Goal: Communication & Community: Ask a question

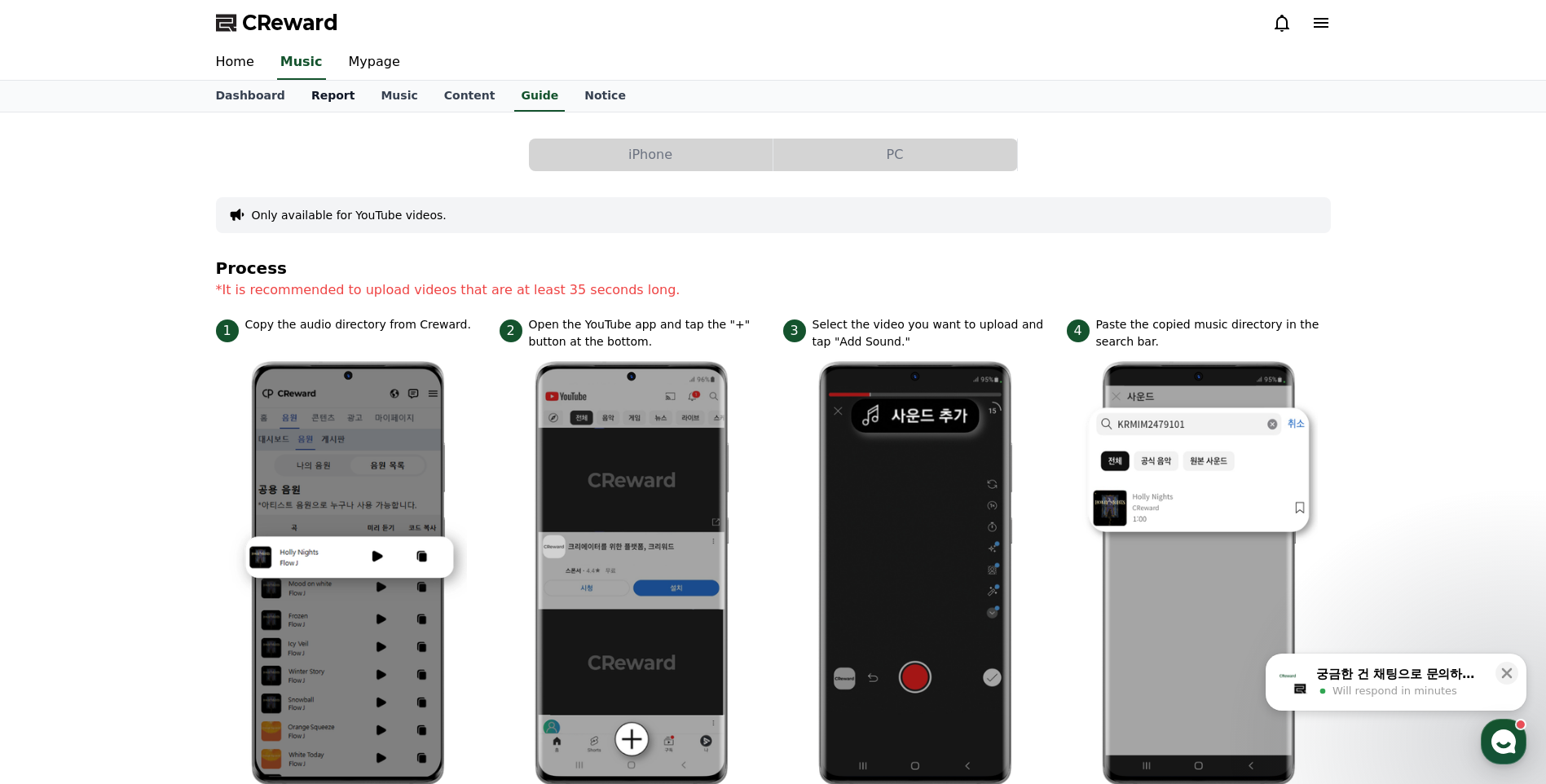
click at [324, 92] on link "Report" at bounding box center [334, 96] width 70 height 31
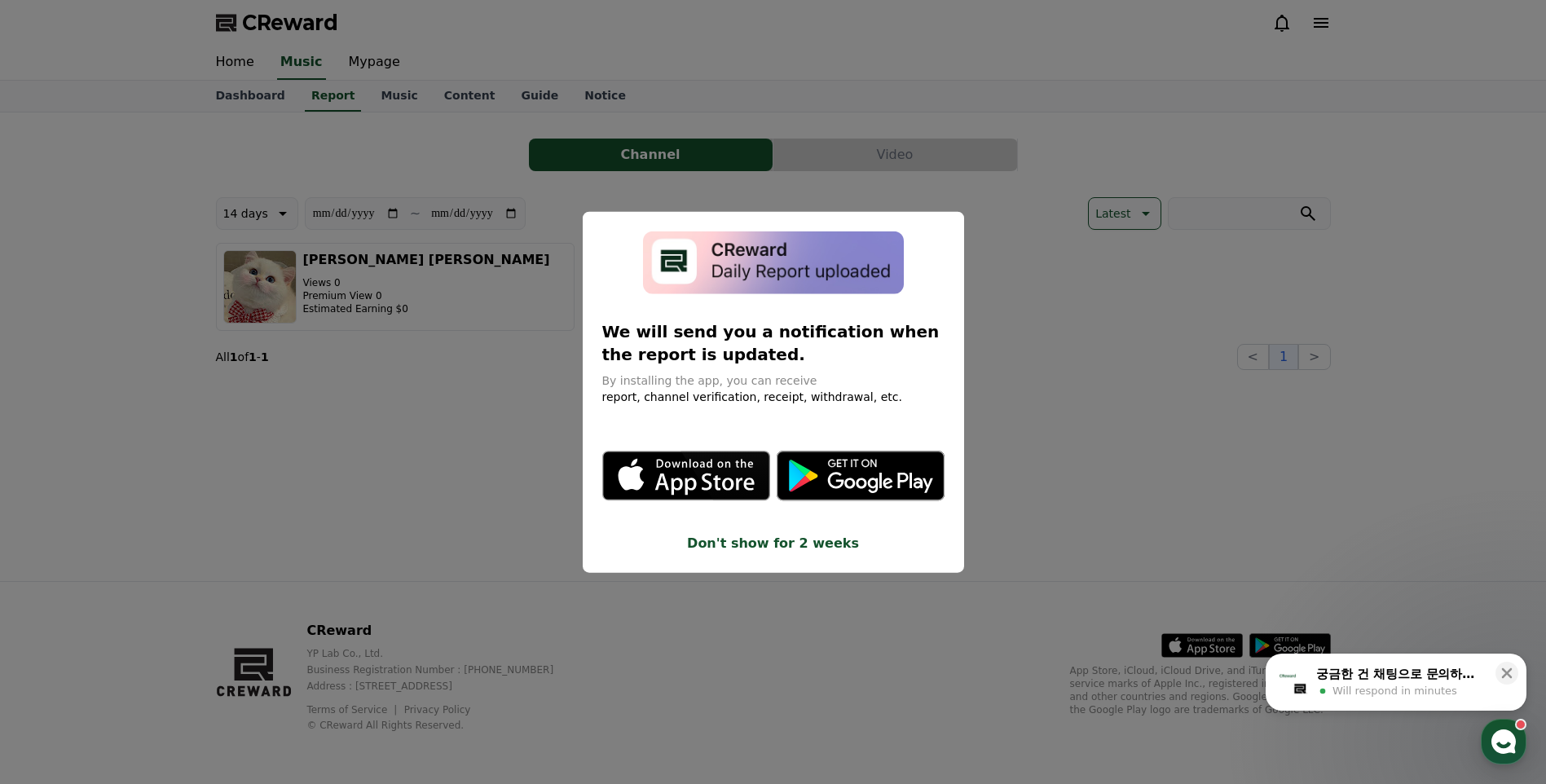
click at [1313, 389] on button "close modal" at bounding box center [773, 392] width 1546 height 784
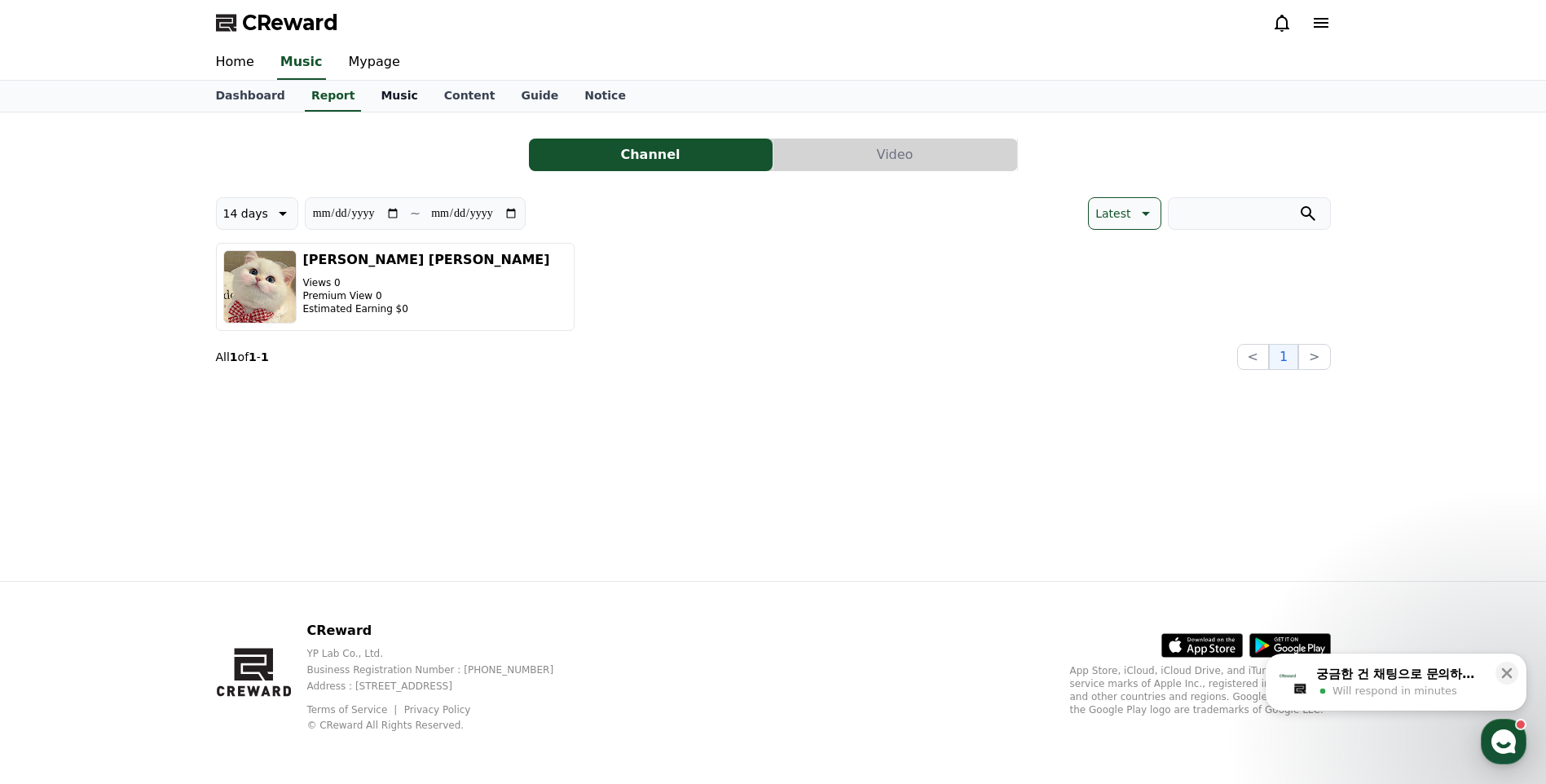
click at [383, 91] on link "Music" at bounding box center [399, 96] width 63 height 31
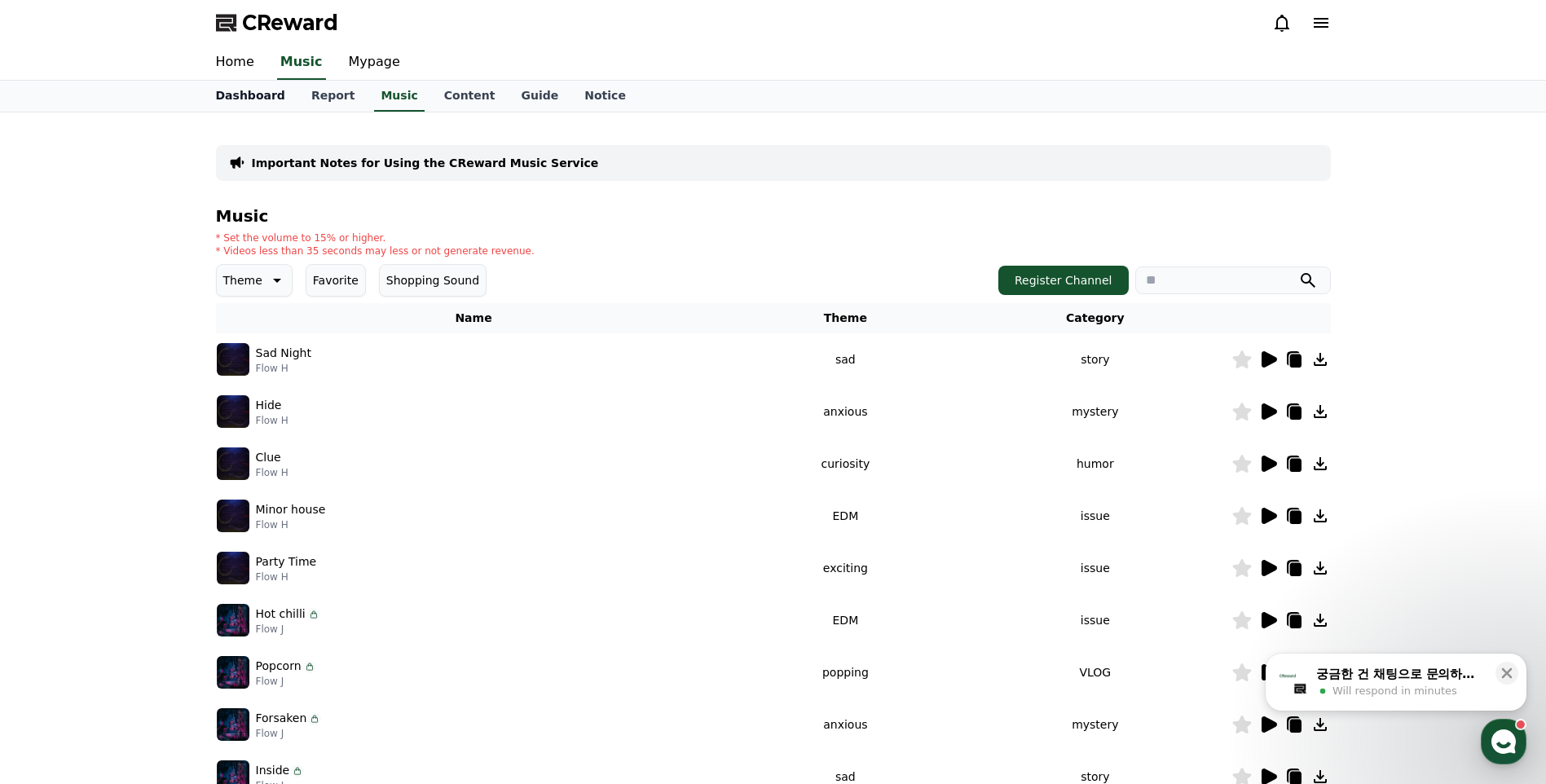
click at [259, 98] on link "Dashboard" at bounding box center [251, 96] width 95 height 31
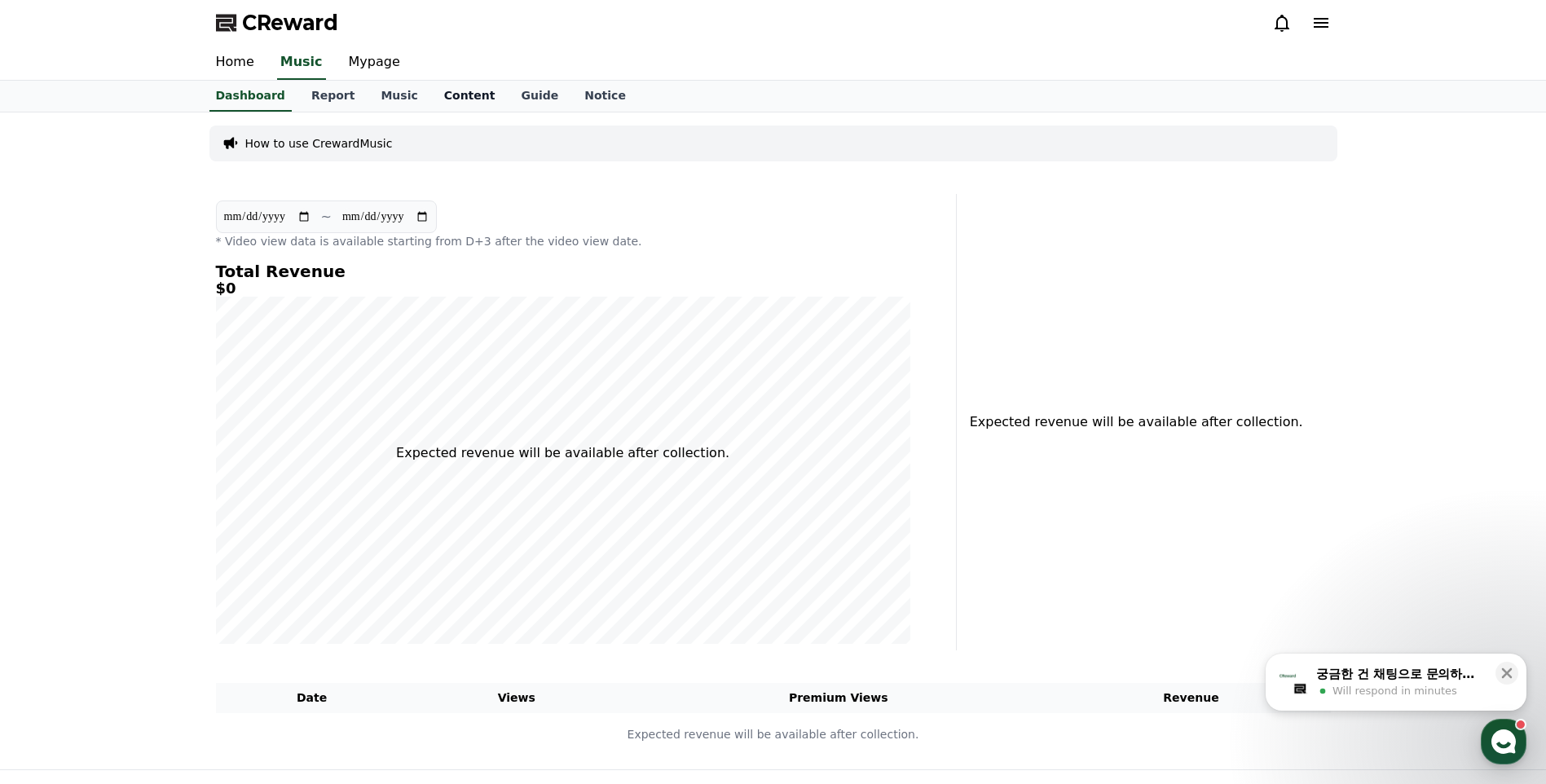
click at [443, 83] on link "Content" at bounding box center [470, 96] width 78 height 31
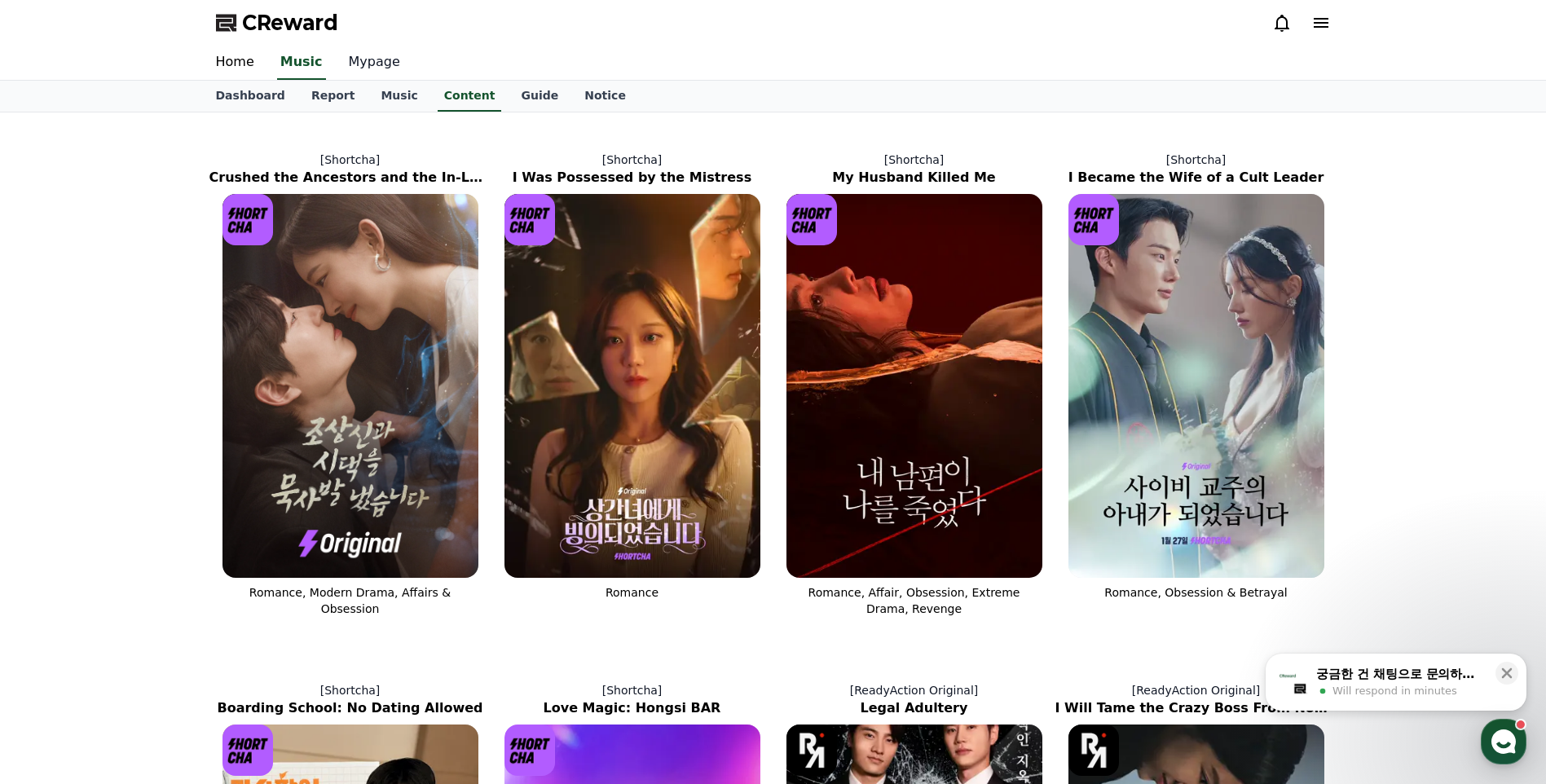
click at [383, 54] on link "Mypage" at bounding box center [375, 62] width 78 height 34
select select "**********"
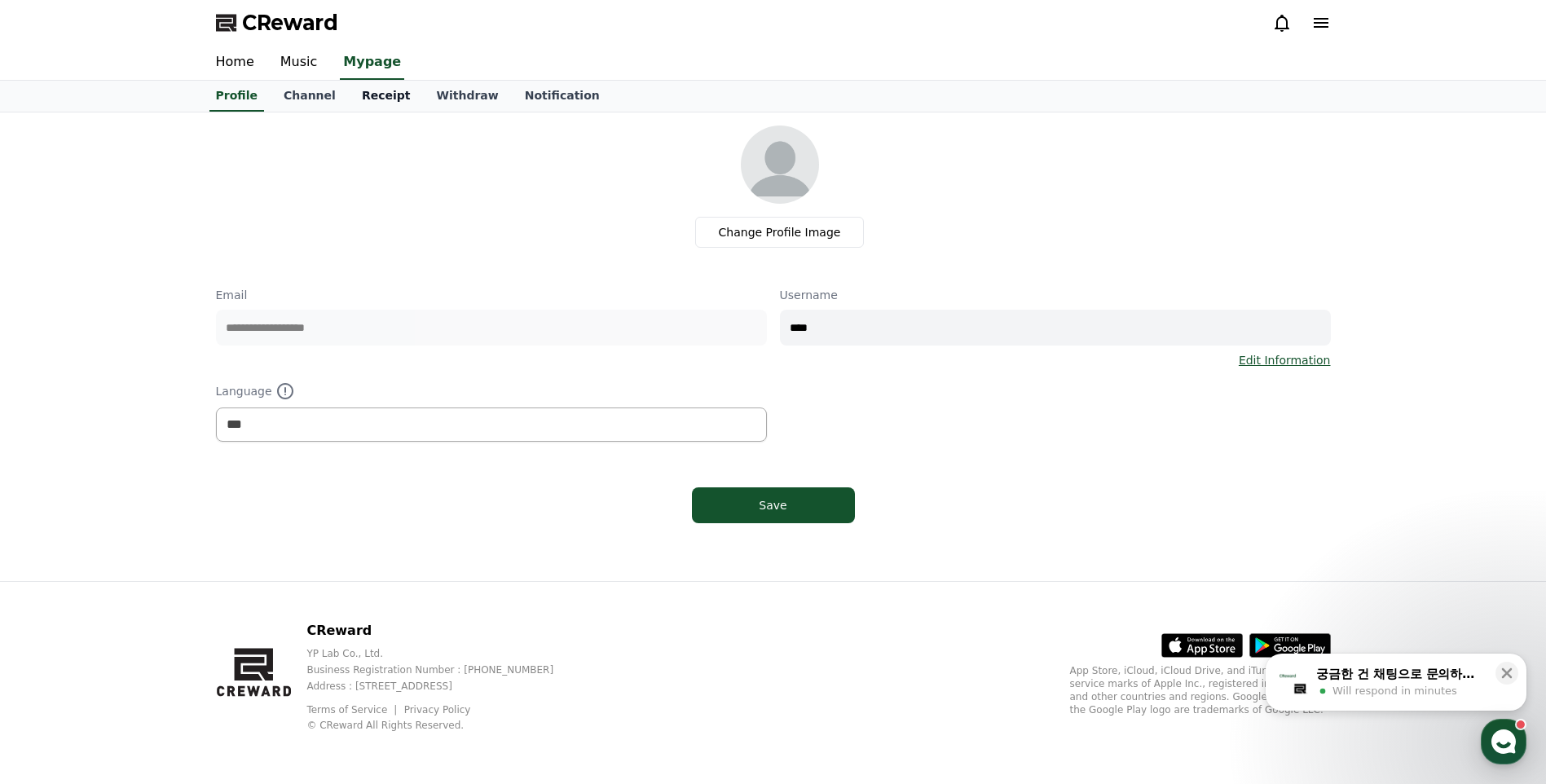
click at [381, 100] on link "Receipt" at bounding box center [386, 96] width 75 height 31
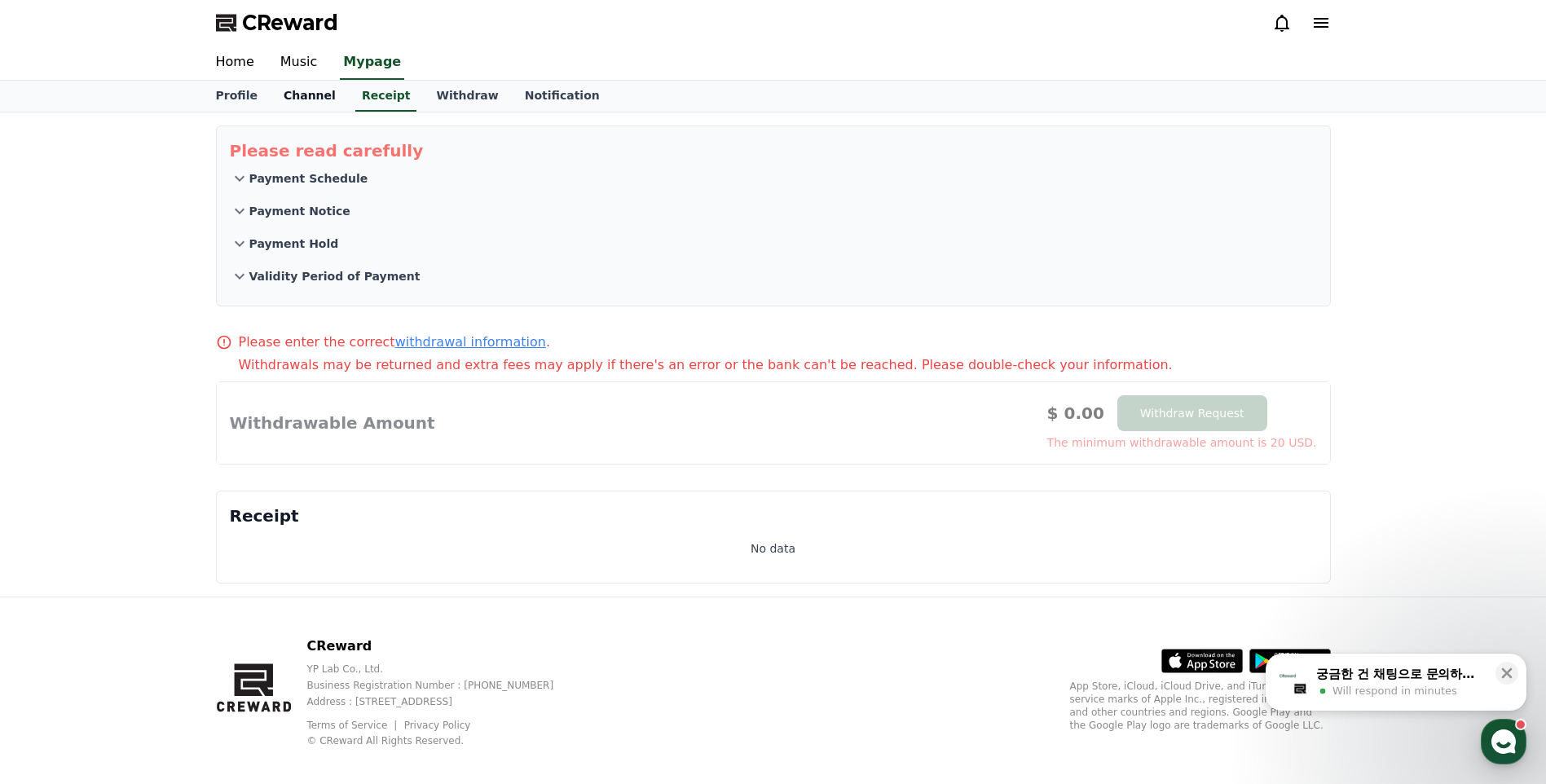
click at [315, 95] on link "Channel" at bounding box center [309, 96] width 78 height 31
click at [470, 95] on link "Withdraw" at bounding box center [467, 96] width 88 height 31
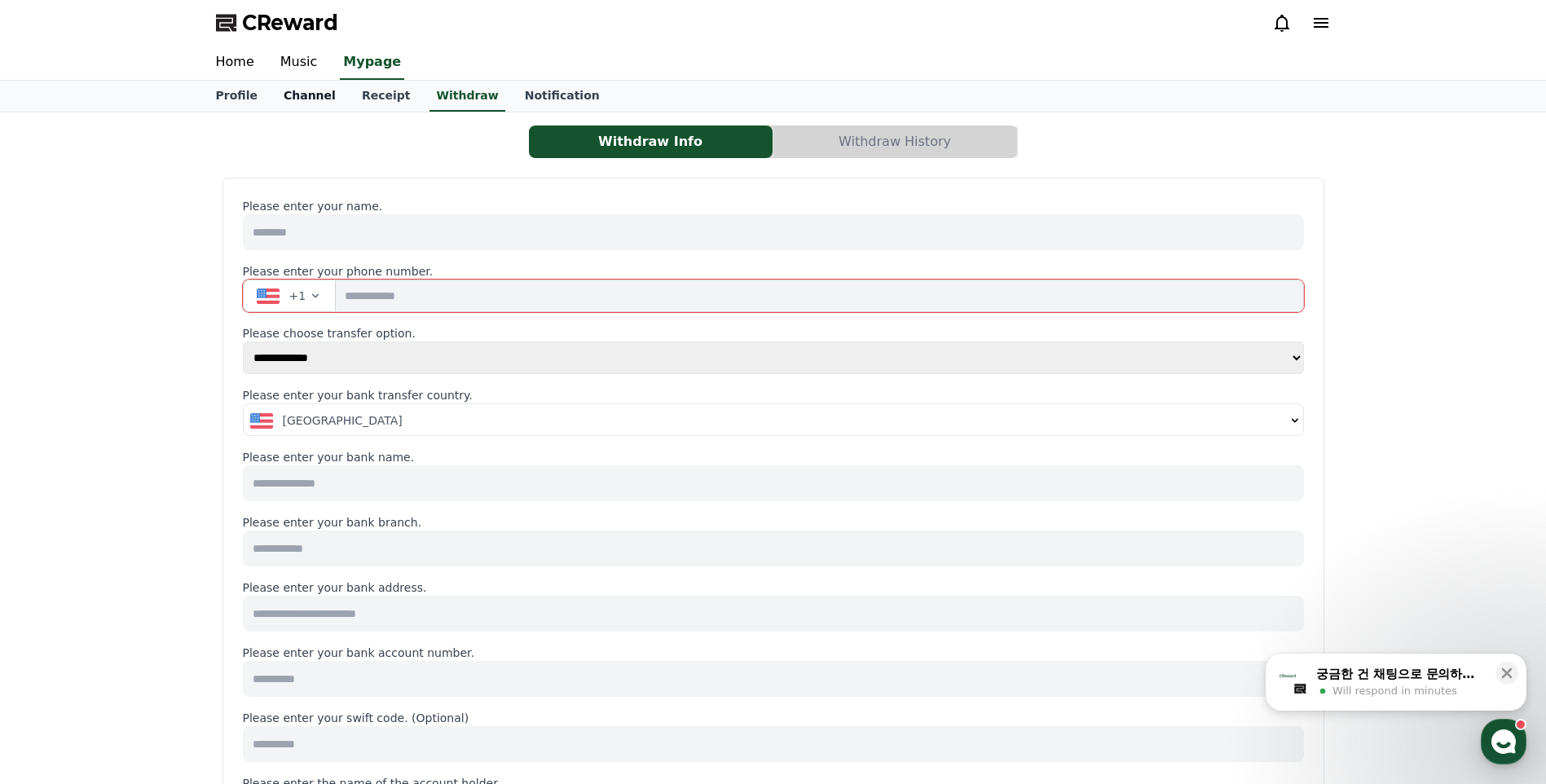
click at [289, 96] on link "Channel" at bounding box center [309, 96] width 78 height 31
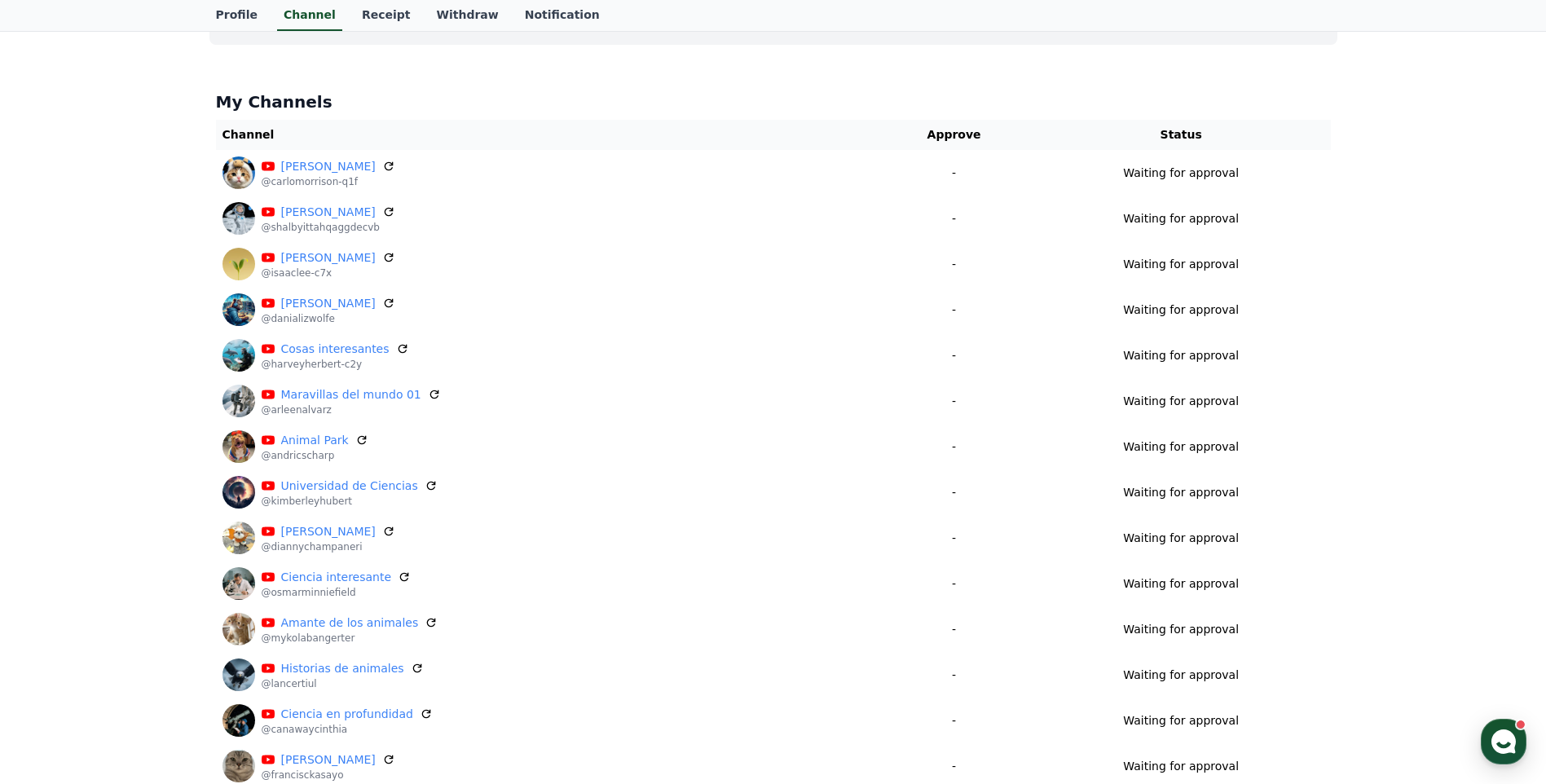
scroll to position [117, 0]
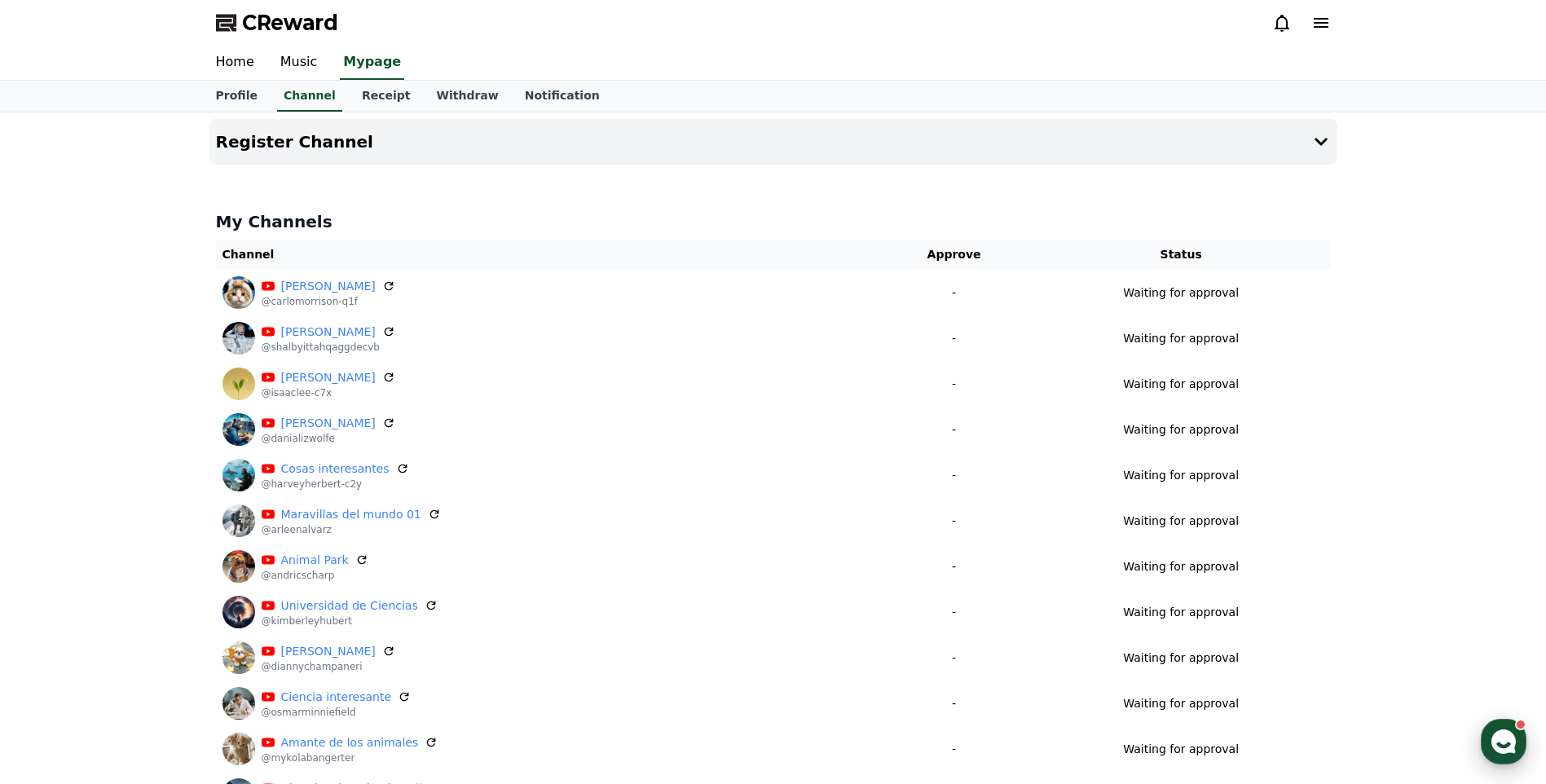
click at [1504, 737] on use "button" at bounding box center [1503, 741] width 24 height 24
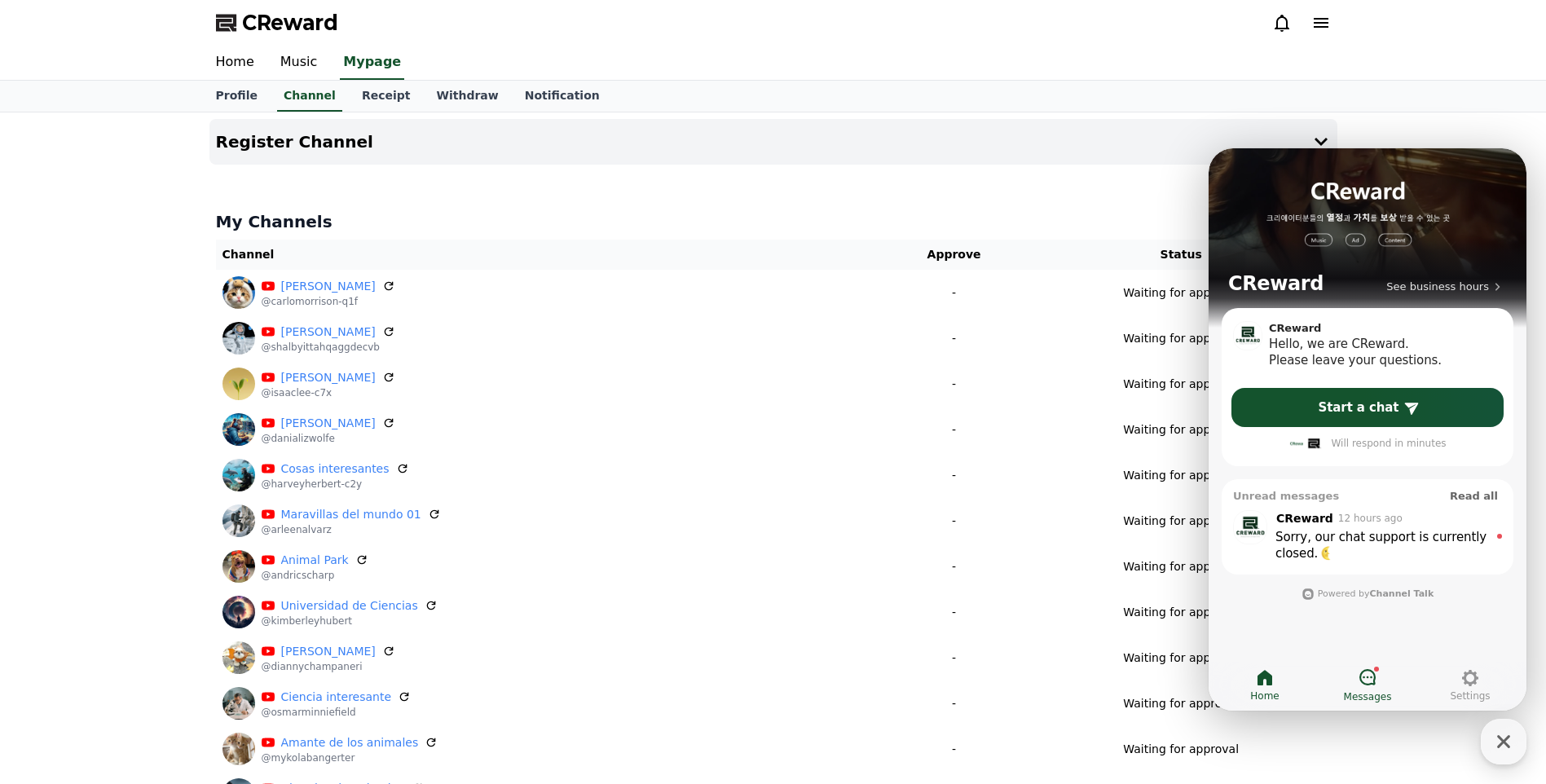
click at [1394, 682] on link "Messages" at bounding box center [1368, 686] width 103 height 41
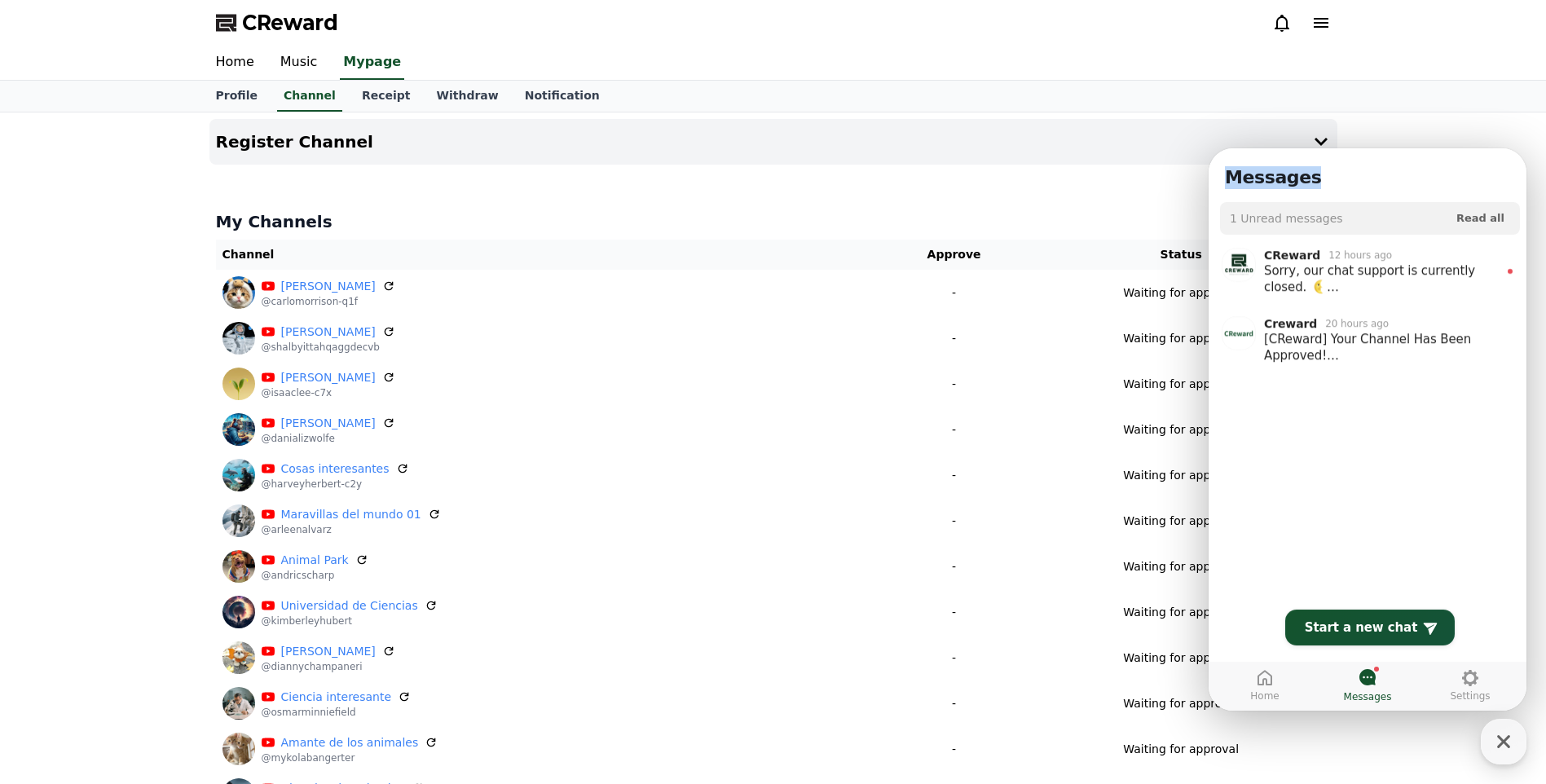
drag, startPoint x: 1334, startPoint y: 163, endPoint x: 665, endPoint y: 83, distance: 673.8
click at [1208, 148] on html "Messages 1 Unread messages Mark all userchat as read Read all CReward 12 hours …" at bounding box center [1367, 148] width 318 height 0
click at [1395, 488] on ol "CReward 12 hours ago Sorry, our chat support is currently closed. Responses may…" at bounding box center [1370, 432] width 323 height 388
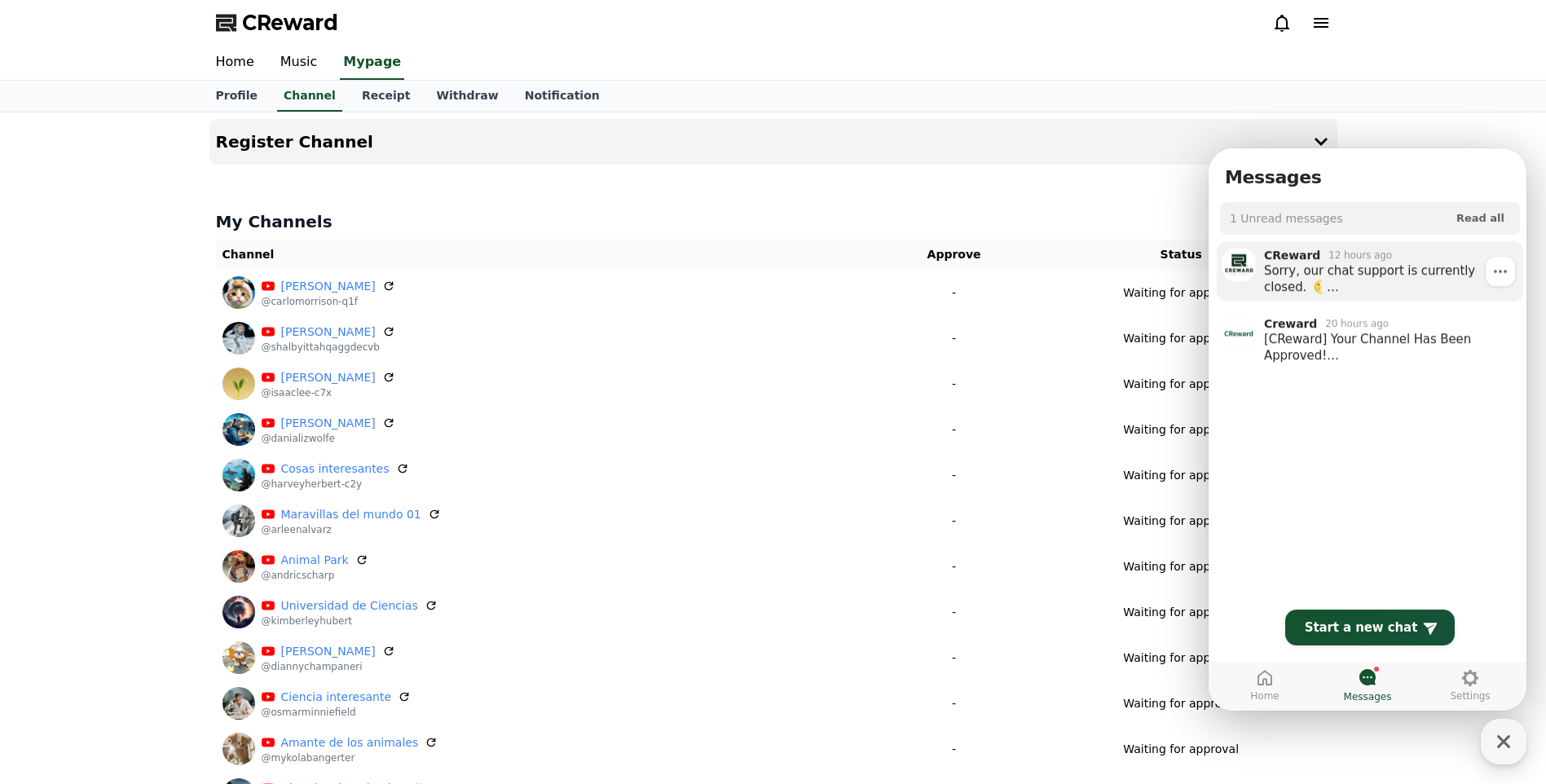
click at [1340, 277] on div "Sorry, our chat support is currently closed. Responses may be delayed until our…" at bounding box center [1380, 279] width 232 height 33
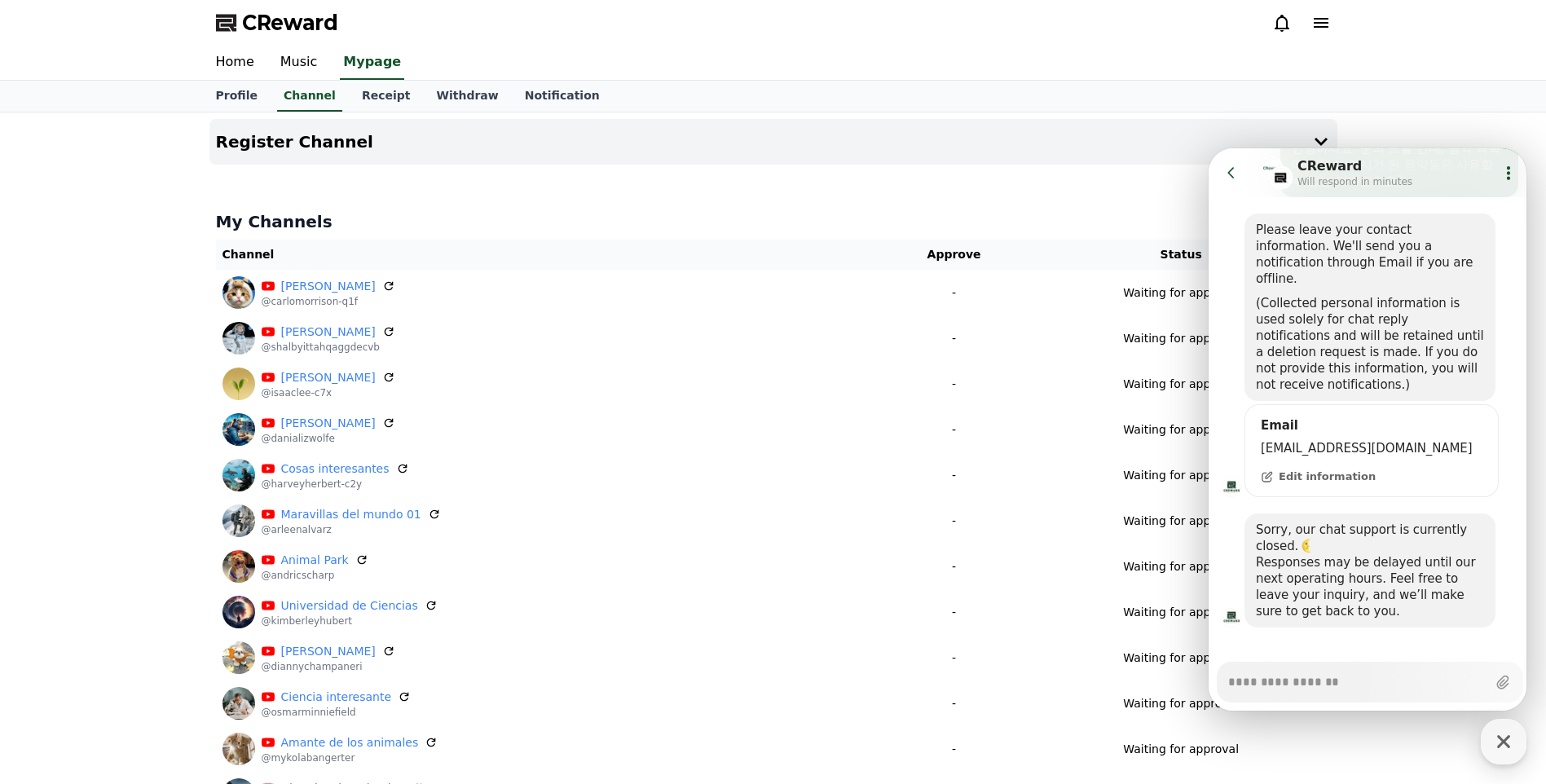
type textarea "*"
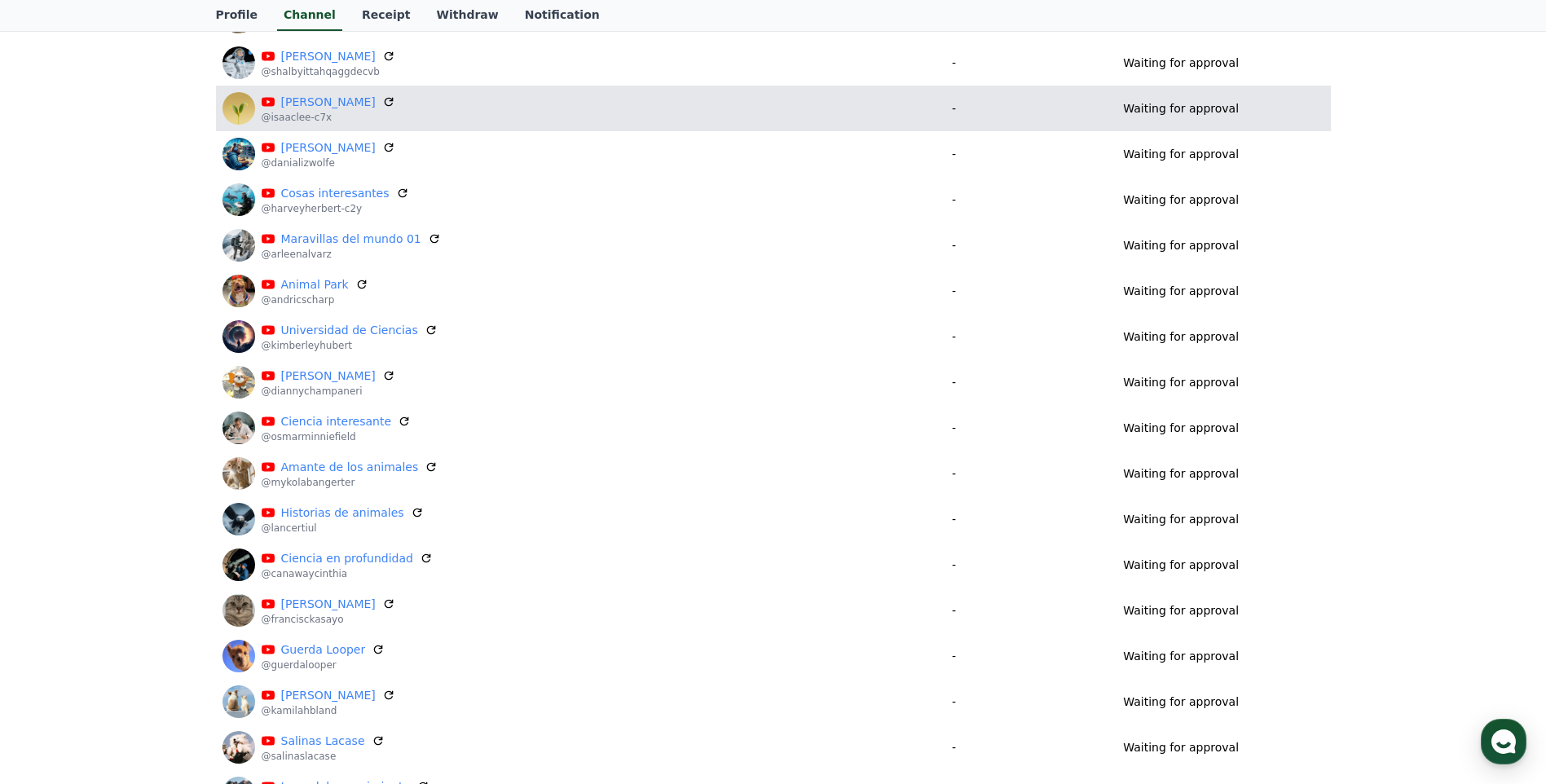
scroll to position [253, 0]
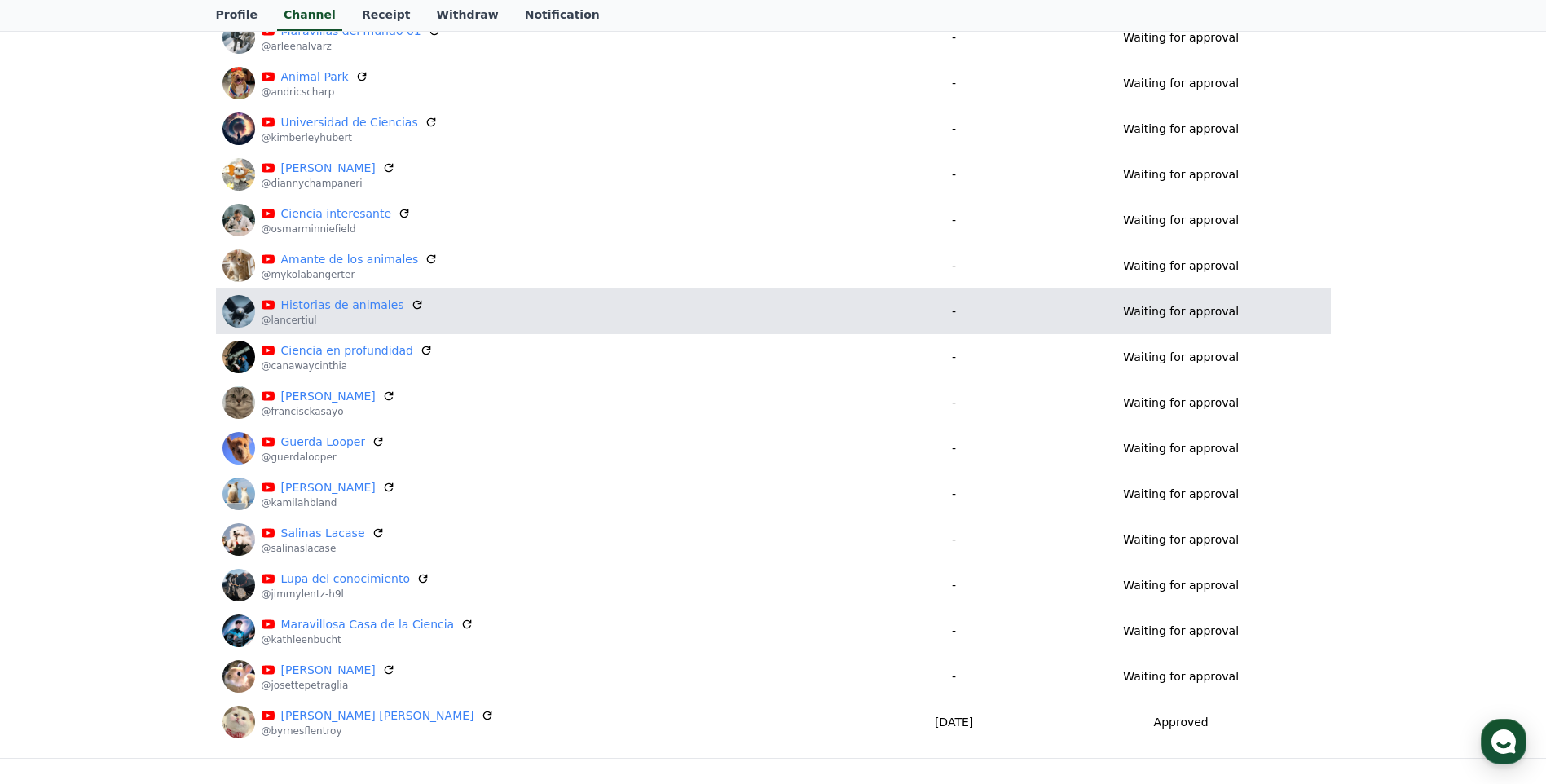
scroll to position [524, 0]
